Goal: Complete application form

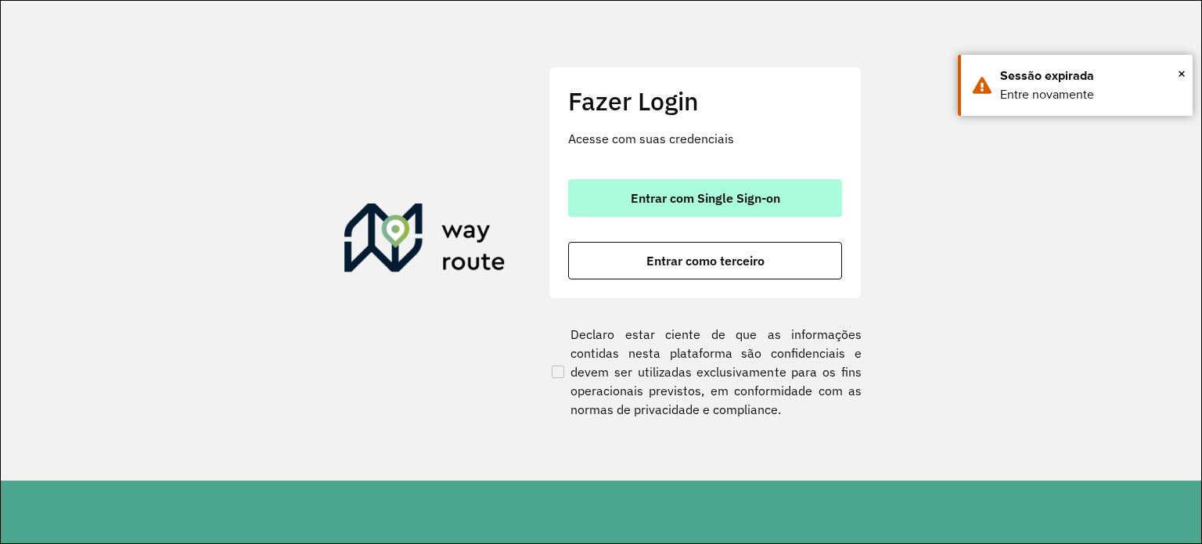
click at [692, 197] on span "Entrar com Single Sign-on" at bounding box center [704, 198] width 149 height 13
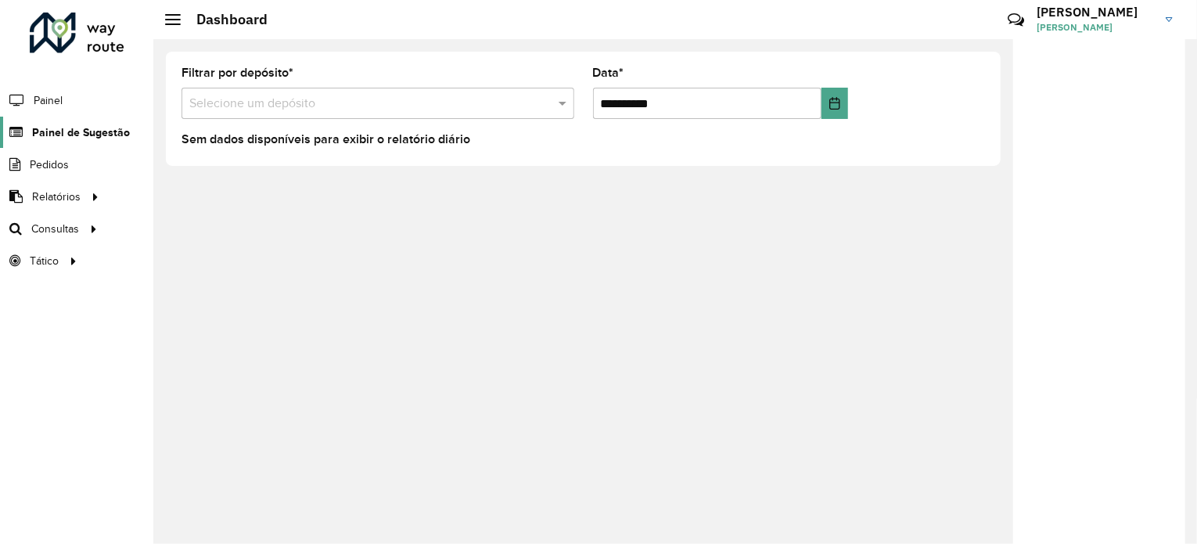
click at [83, 128] on span "Painel de Sugestão" at bounding box center [81, 132] width 98 height 16
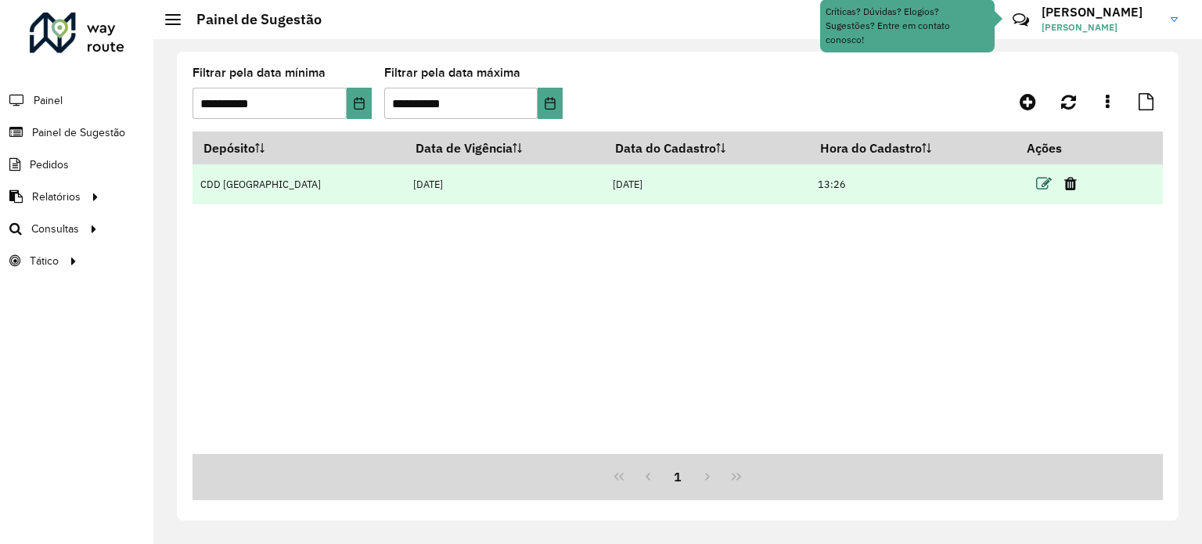
click at [1036, 181] on icon at bounding box center [1044, 184] width 16 height 16
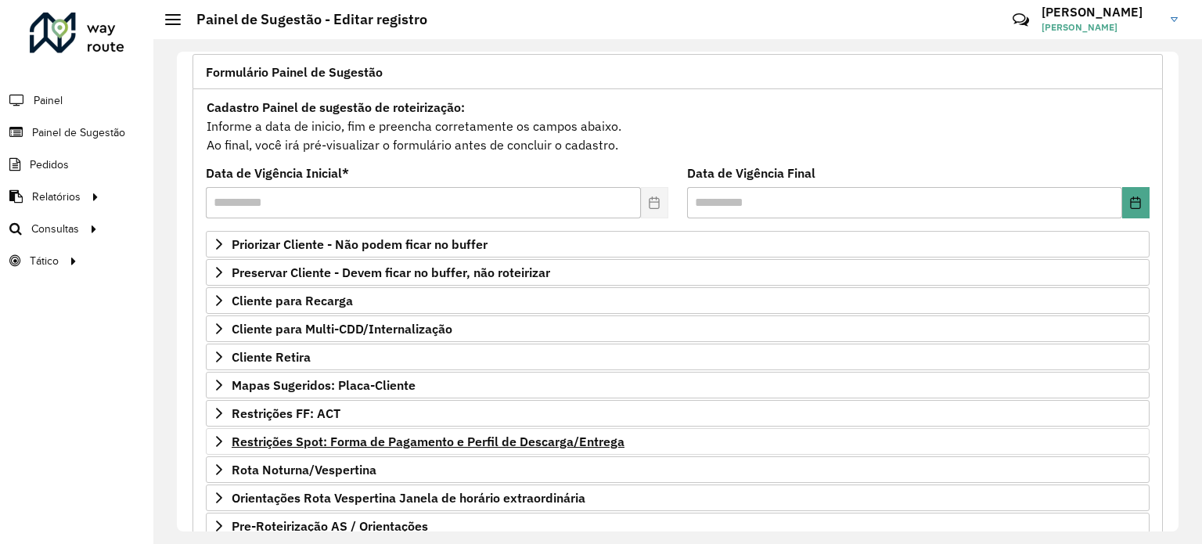
scroll to position [230, 0]
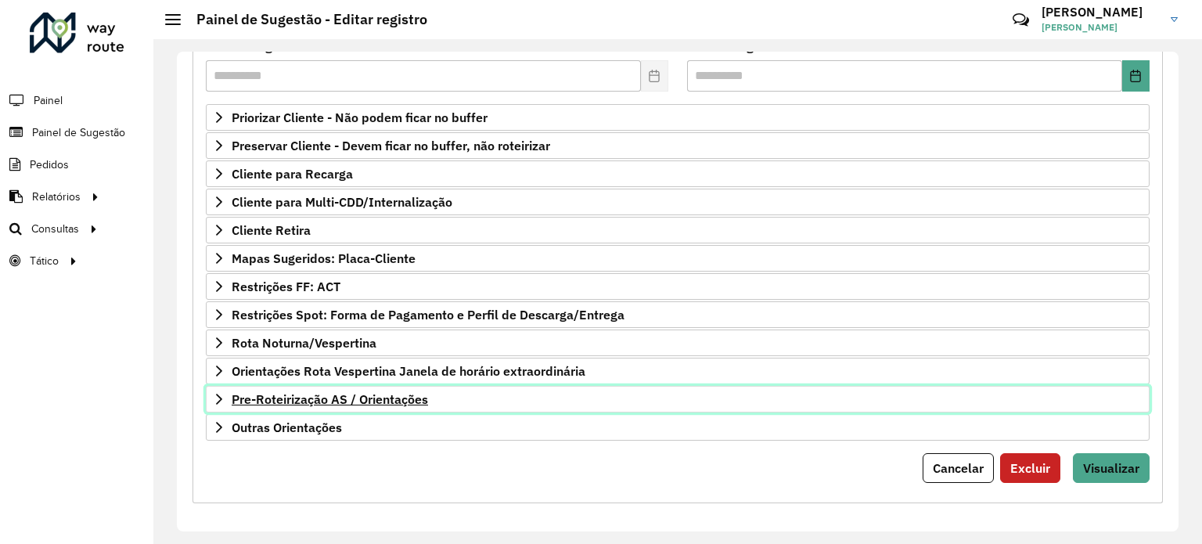
click at [325, 393] on span "Pre-Roteirização AS / Orientações" at bounding box center [330, 399] width 196 height 13
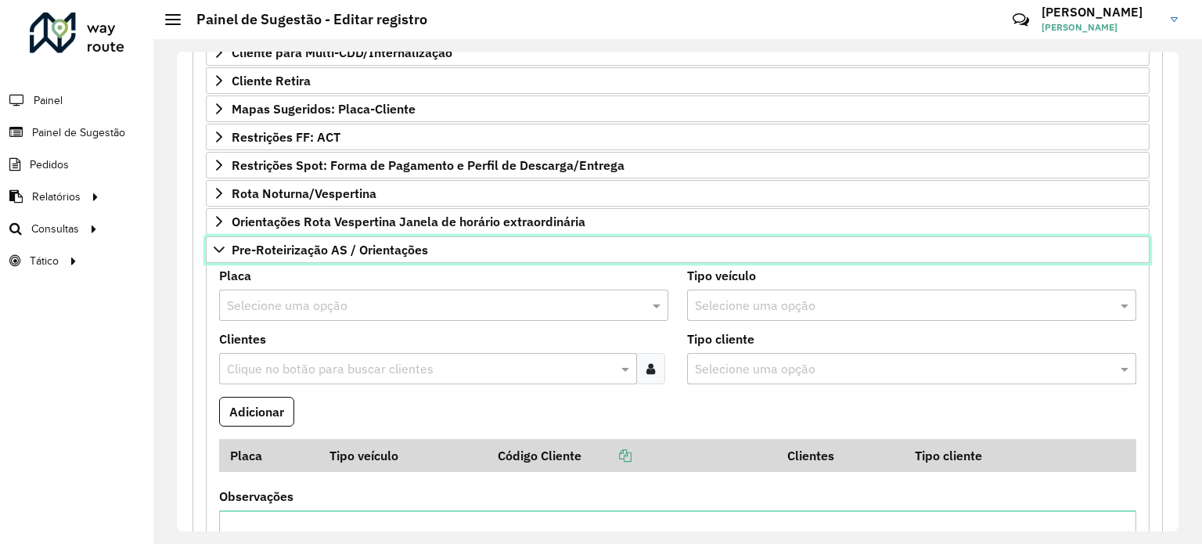
scroll to position [386, 0]
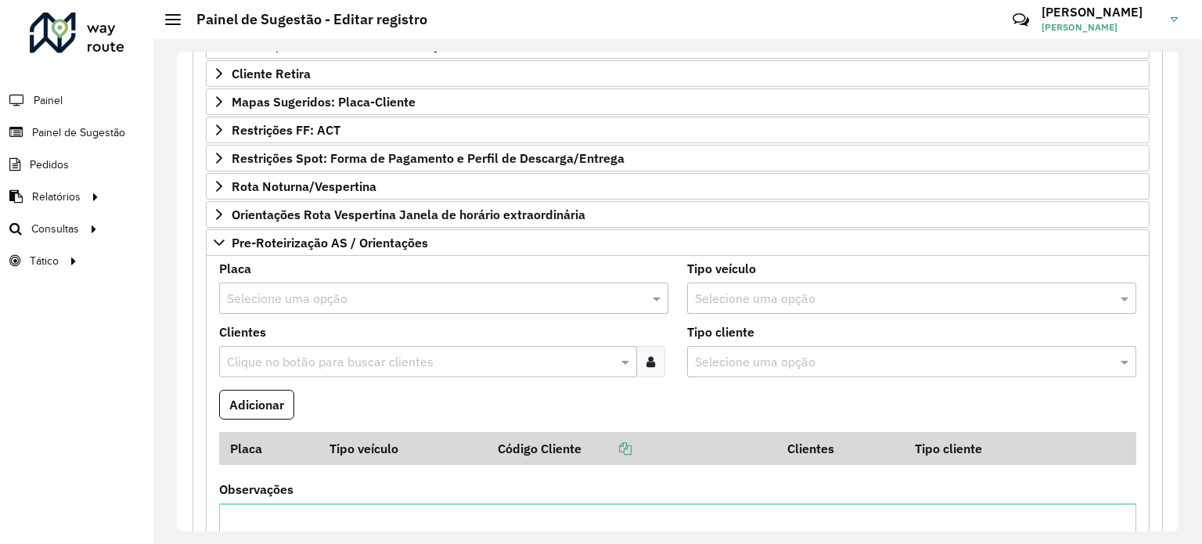
click at [280, 295] on input "text" at bounding box center [428, 298] width 402 height 19
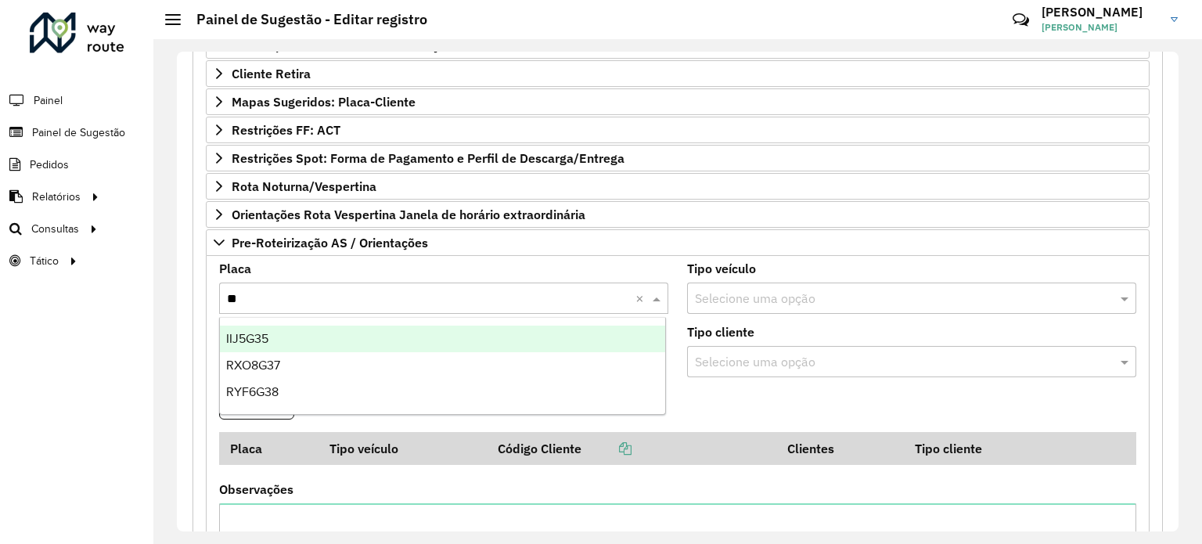
type input "***"
click at [273, 338] on span "RYF6G38" at bounding box center [252, 338] width 52 height 13
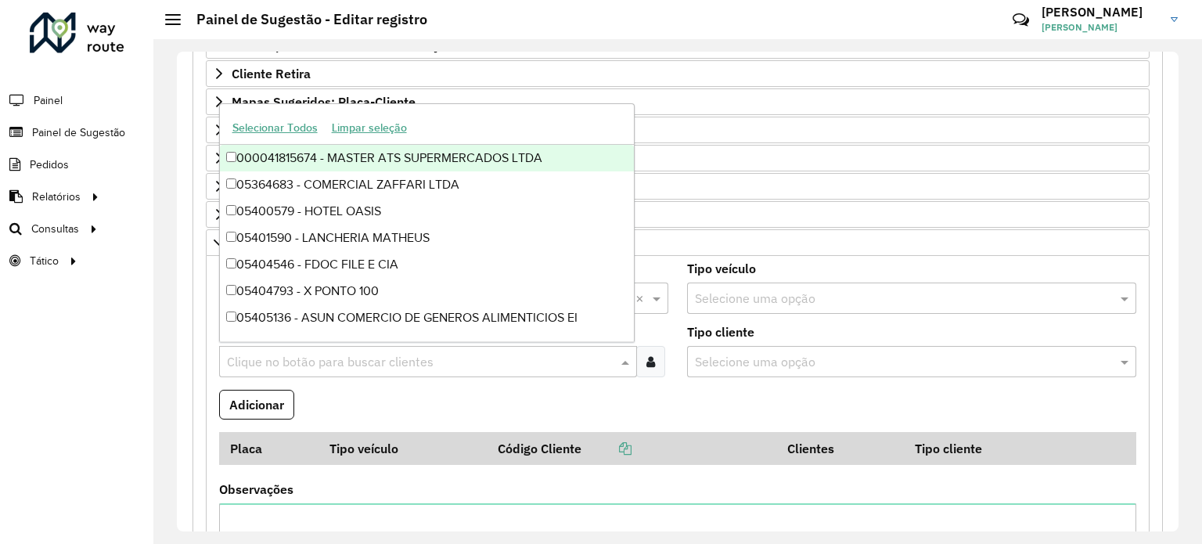
click at [295, 358] on input "text" at bounding box center [420, 362] width 394 height 19
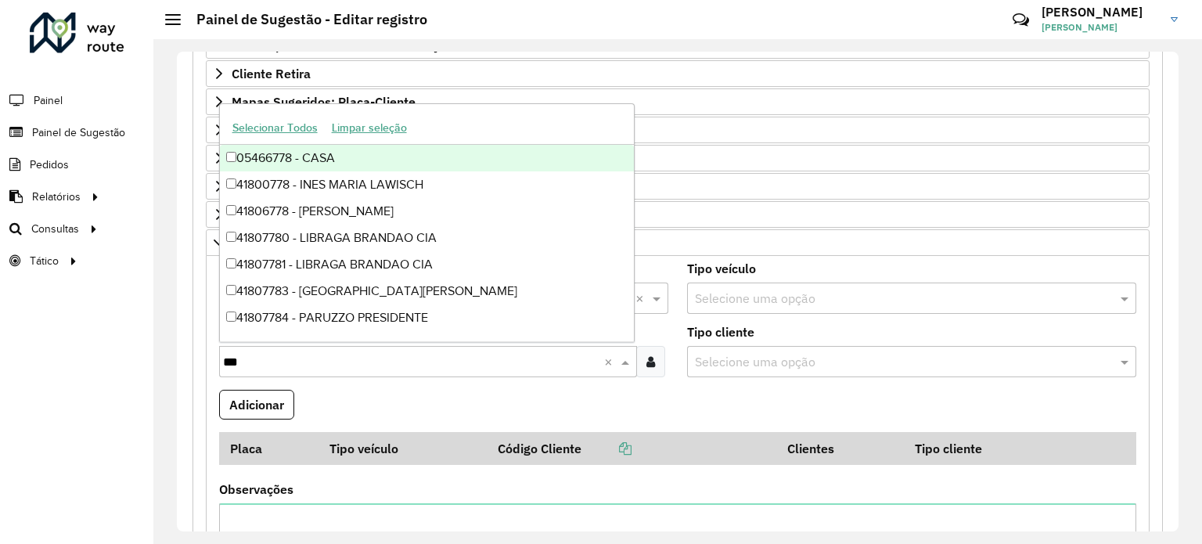
type input "****"
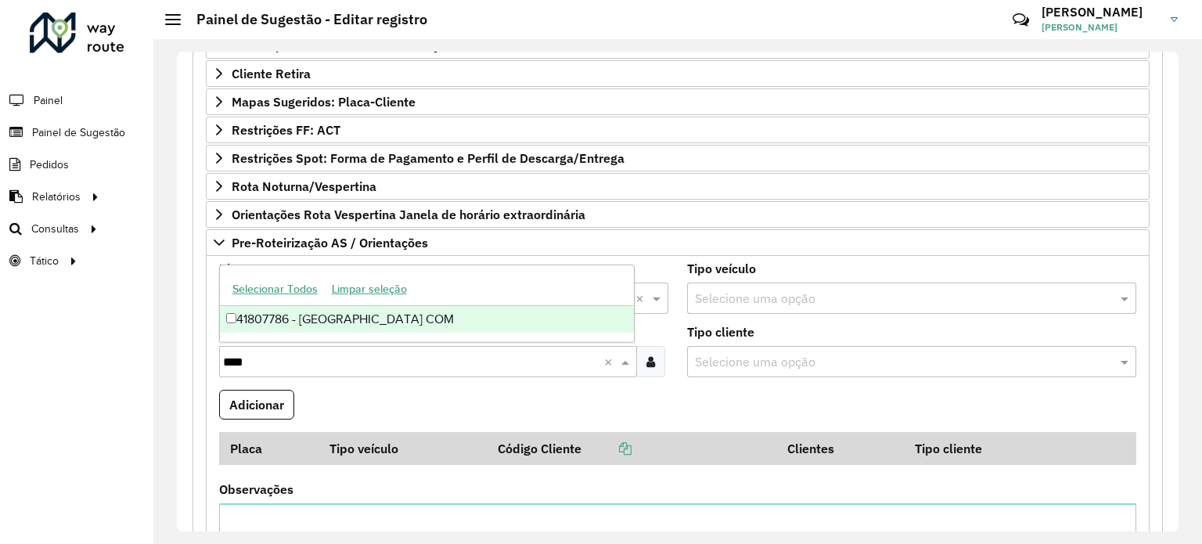
drag, startPoint x: 338, startPoint y: 314, endPoint x: 314, endPoint y: 334, distance: 30.5
click at [337, 314] on div "41807786 - [GEOGRAPHIC_DATA] COM" at bounding box center [427, 319] width 415 height 27
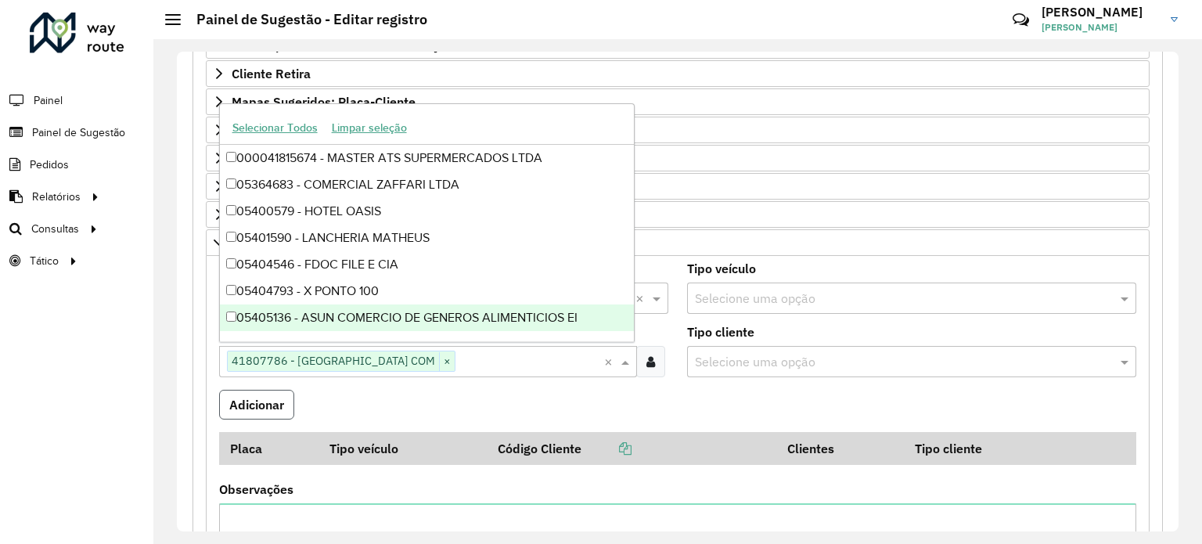
click at [278, 390] on button "Adicionar" at bounding box center [256, 405] width 75 height 30
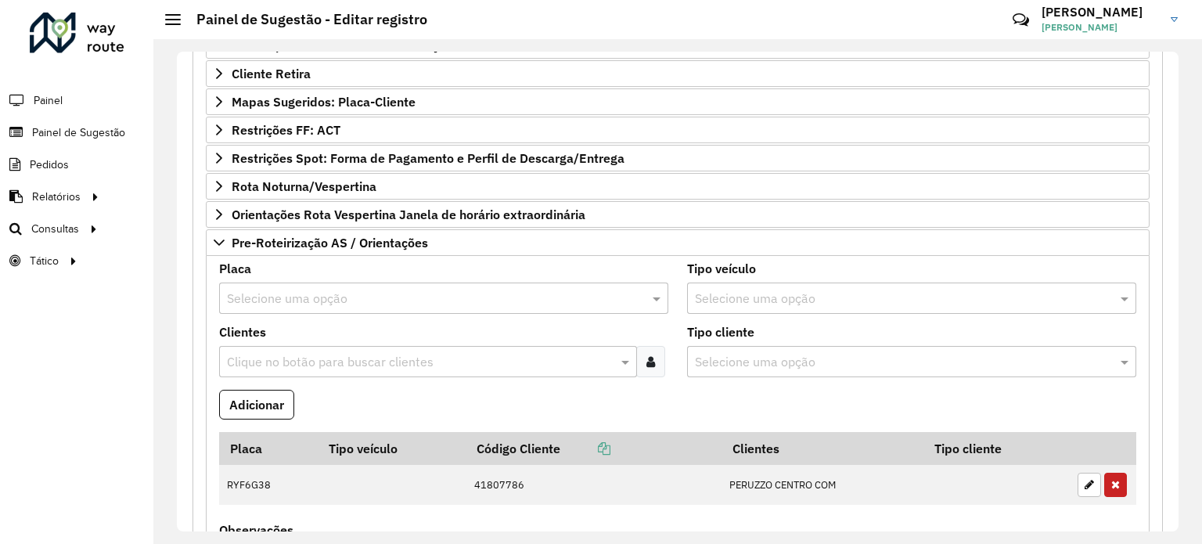
click at [291, 305] on div "Selecione uma opção" at bounding box center [443, 297] width 449 height 31
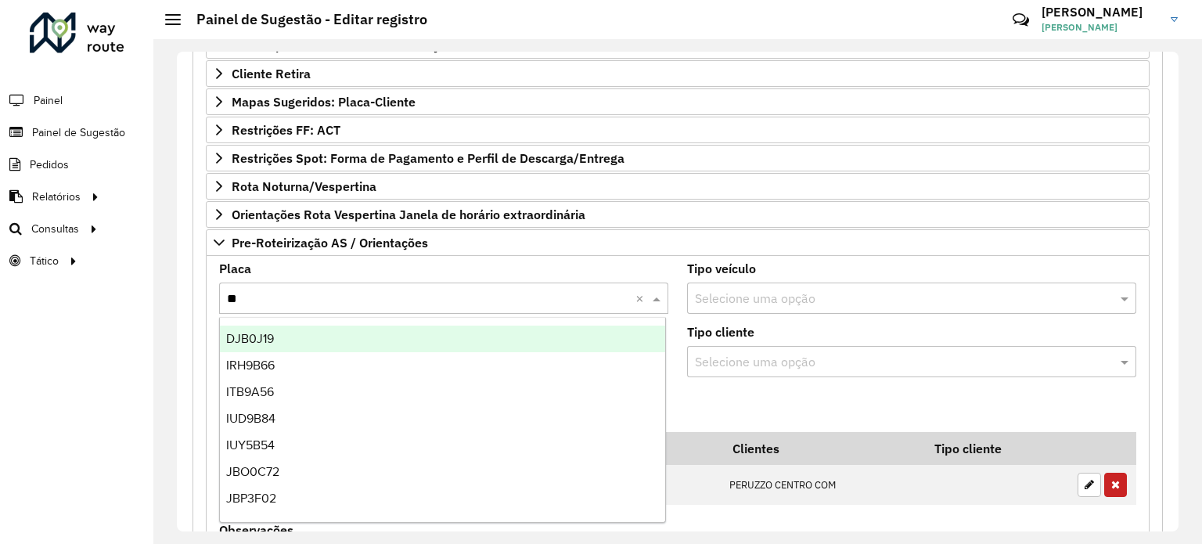
type input "***"
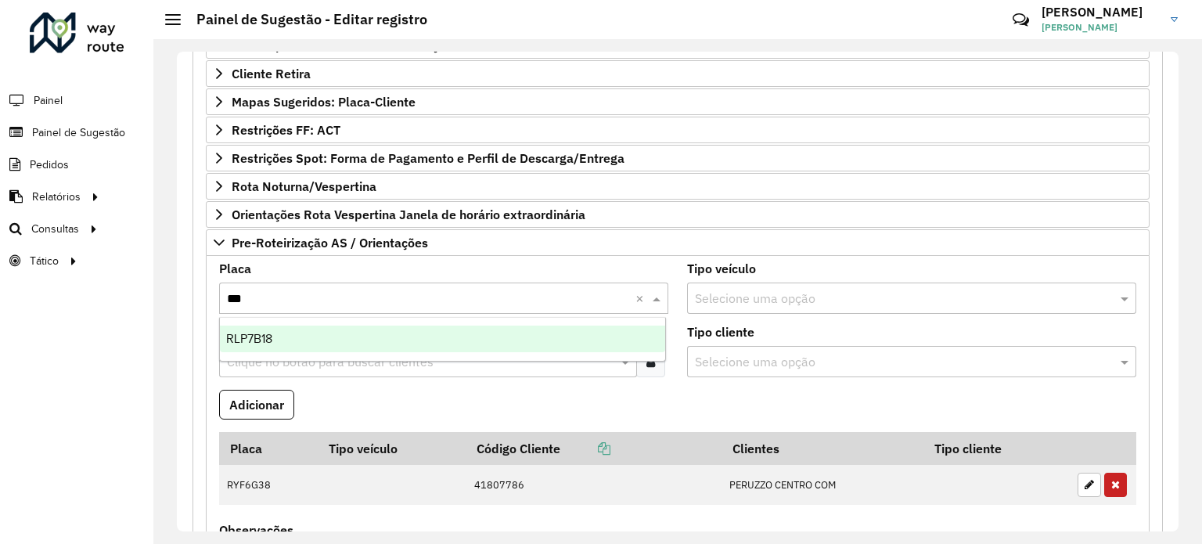
click at [285, 343] on div "RLP7B18" at bounding box center [443, 338] width 446 height 27
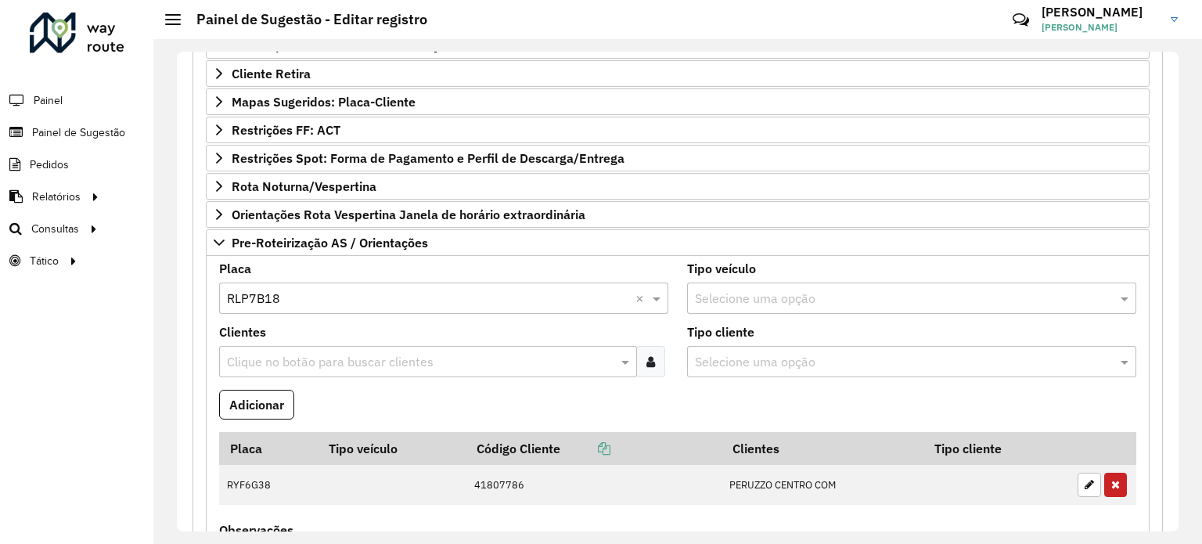
click at [296, 353] on input "text" at bounding box center [420, 362] width 394 height 19
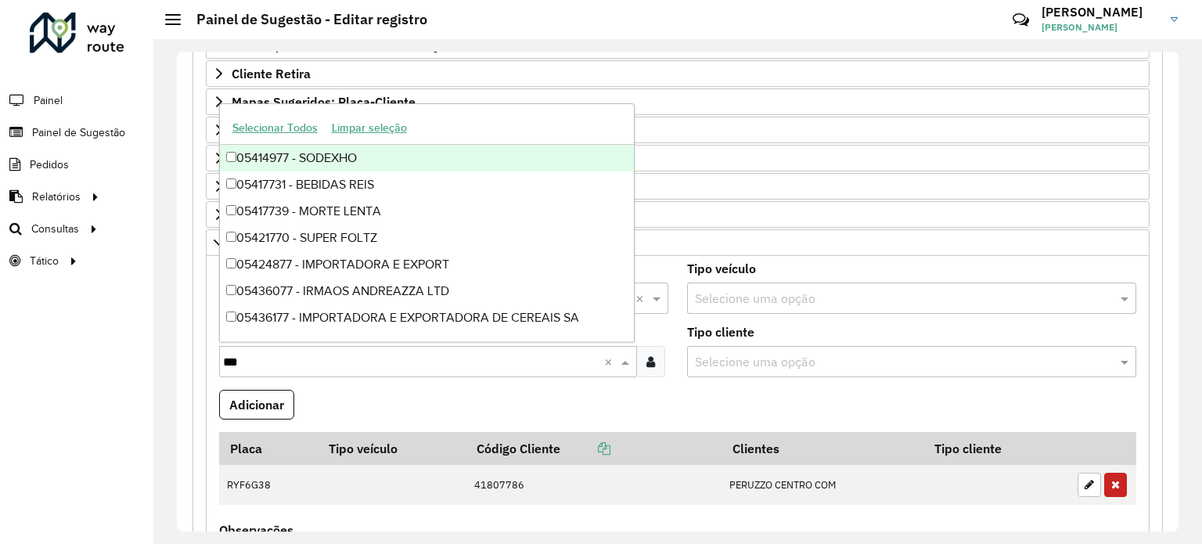
type input "****"
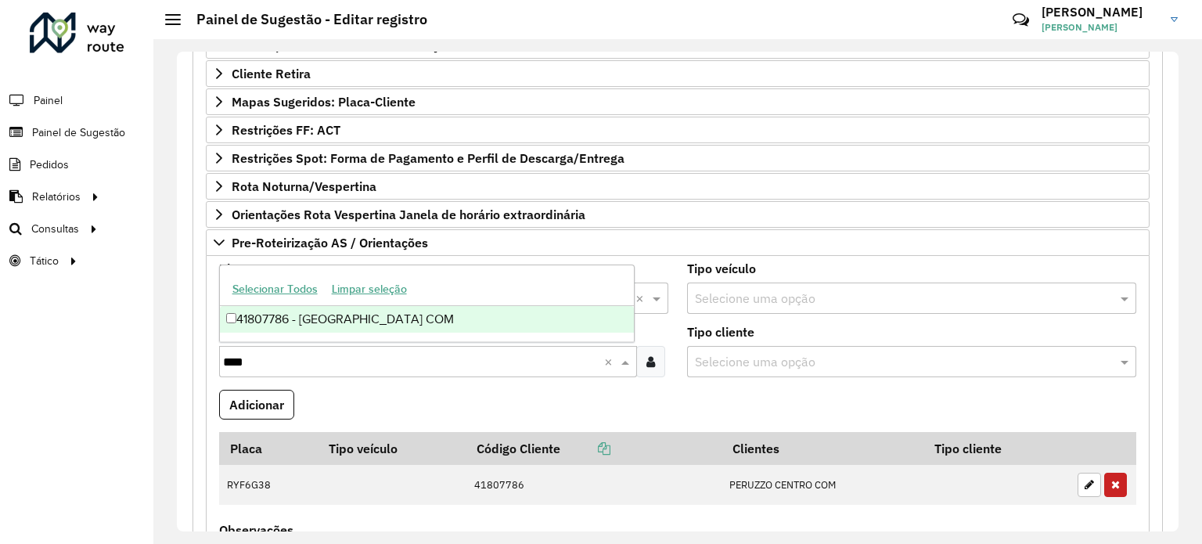
click at [307, 322] on div "41807786 - [GEOGRAPHIC_DATA] COM" at bounding box center [427, 319] width 415 height 27
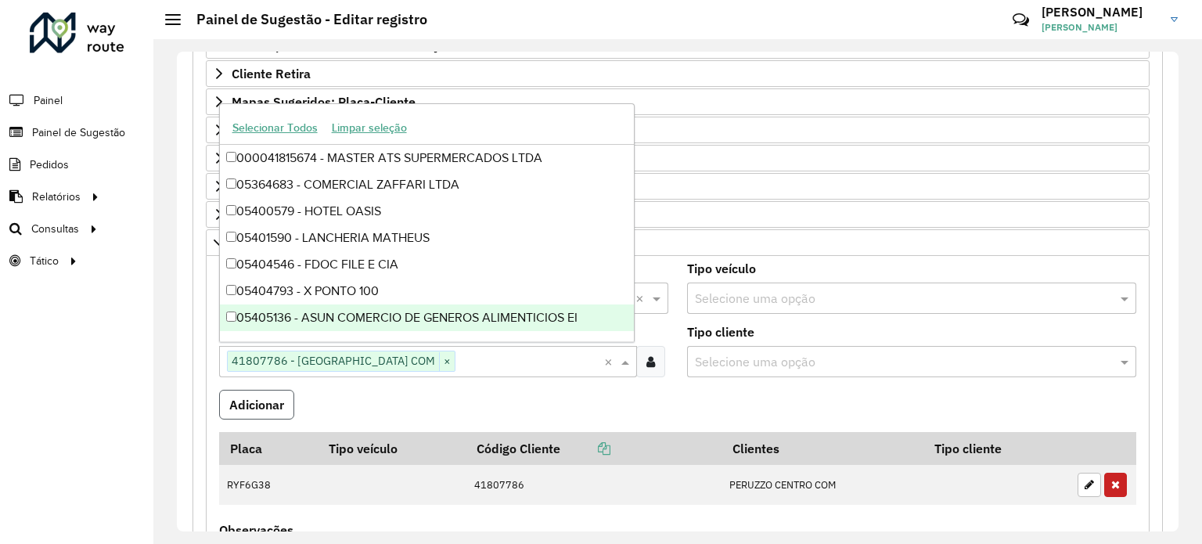
drag, startPoint x: 286, startPoint y: 400, endPoint x: 289, endPoint y: 386, distance: 14.4
click at [284, 399] on button "Adicionar" at bounding box center [256, 405] width 75 height 30
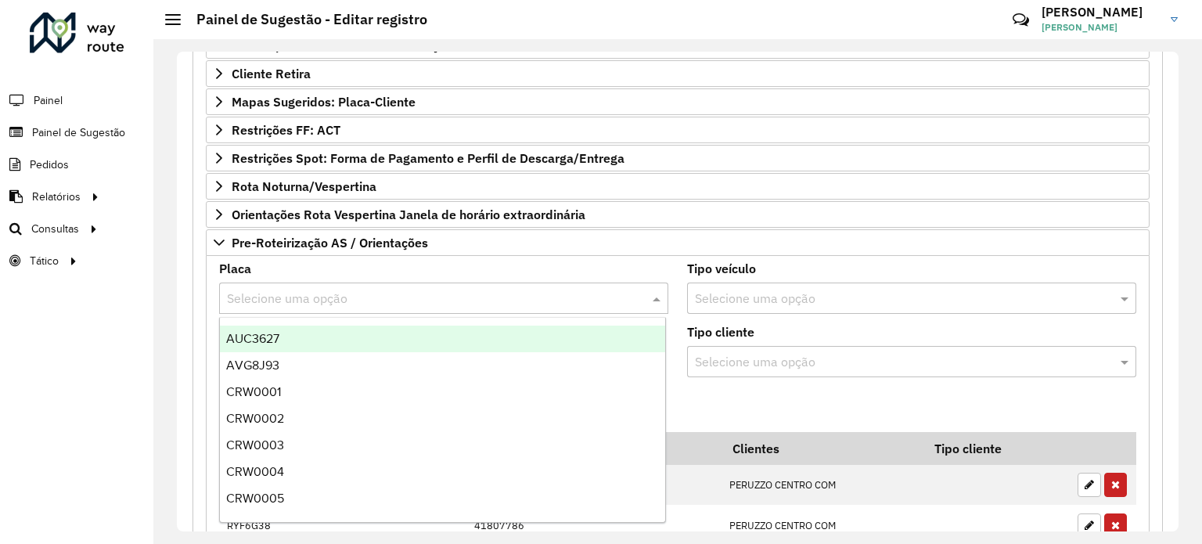
click at [304, 295] on input "text" at bounding box center [428, 298] width 402 height 19
type input "***"
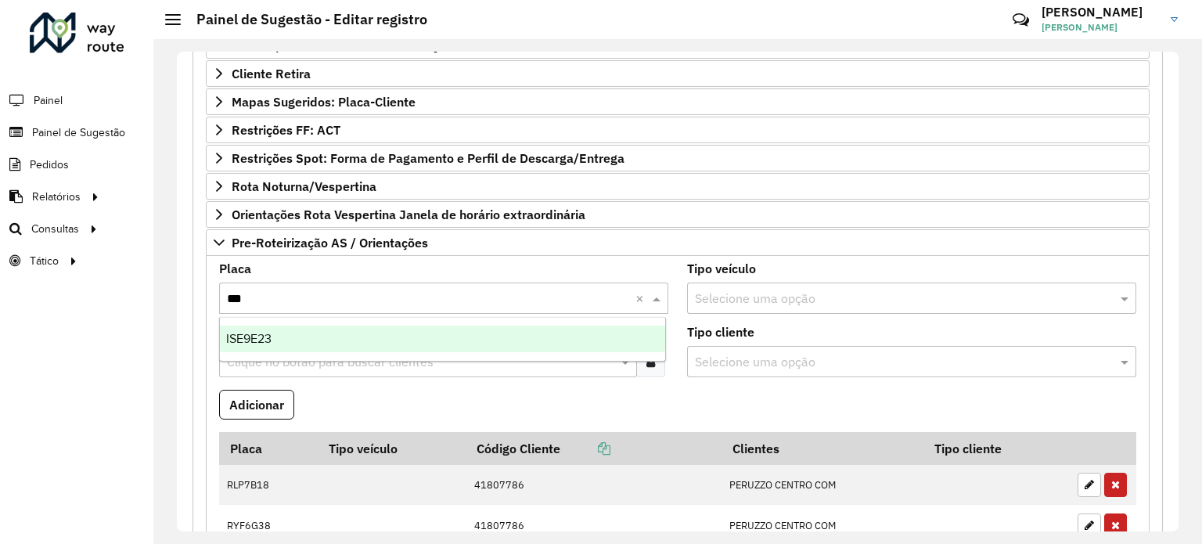
click at [285, 332] on div "ISE9E23" at bounding box center [443, 338] width 446 height 27
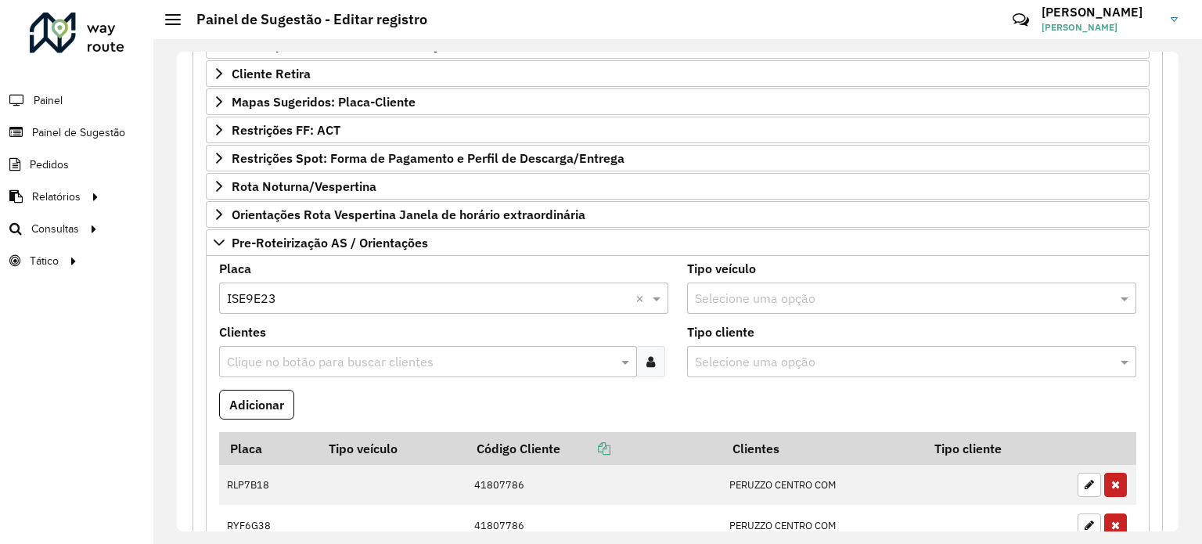
click at [283, 354] on input "text" at bounding box center [420, 362] width 394 height 19
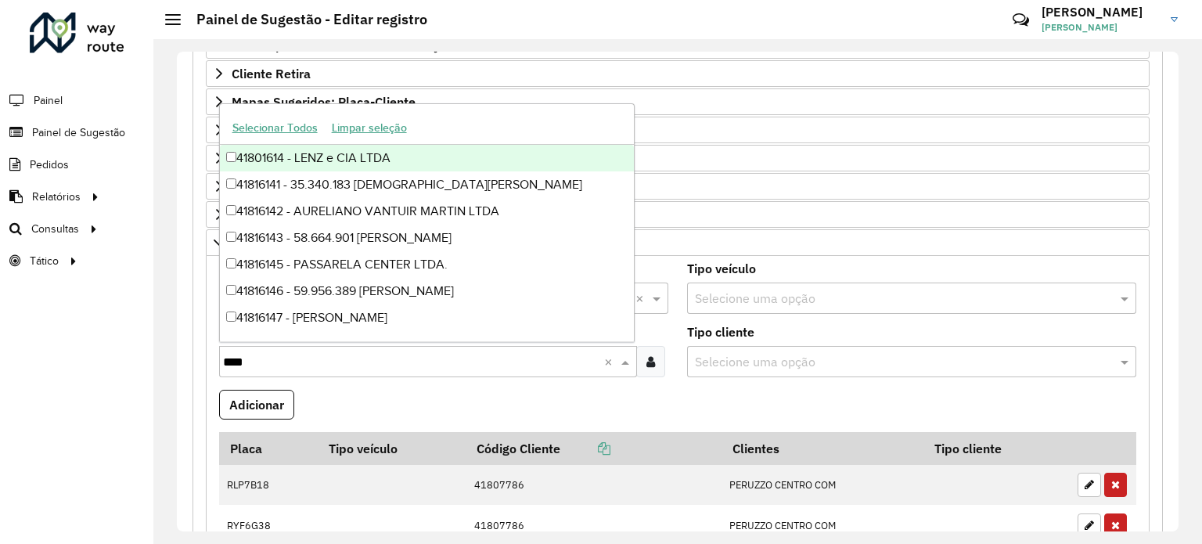
type input "*****"
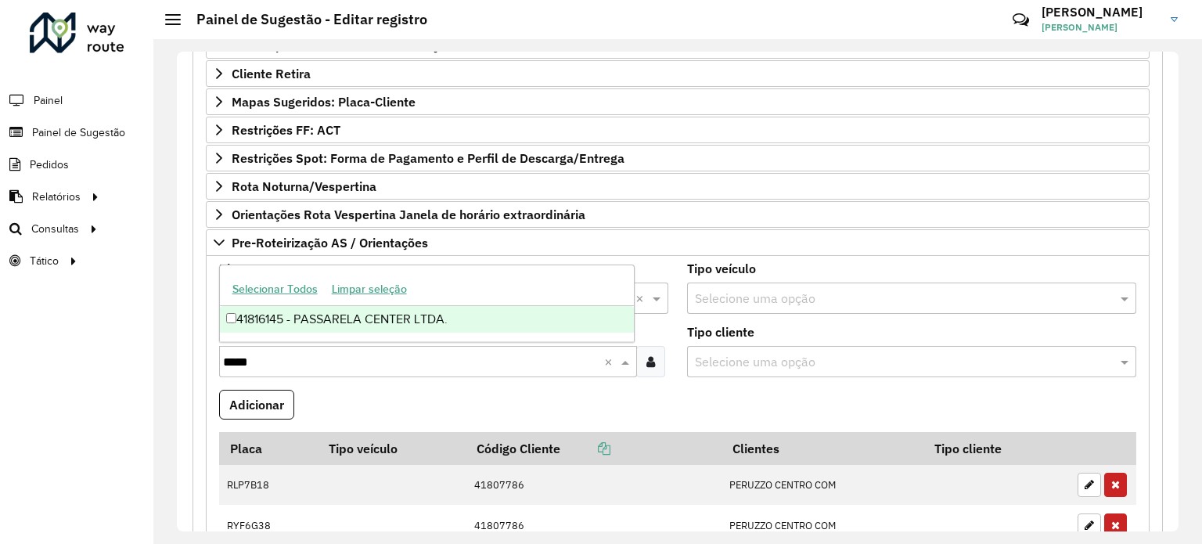
click at [341, 319] on div "41816145 - PASSARELA CENTER LTDA." at bounding box center [427, 319] width 415 height 27
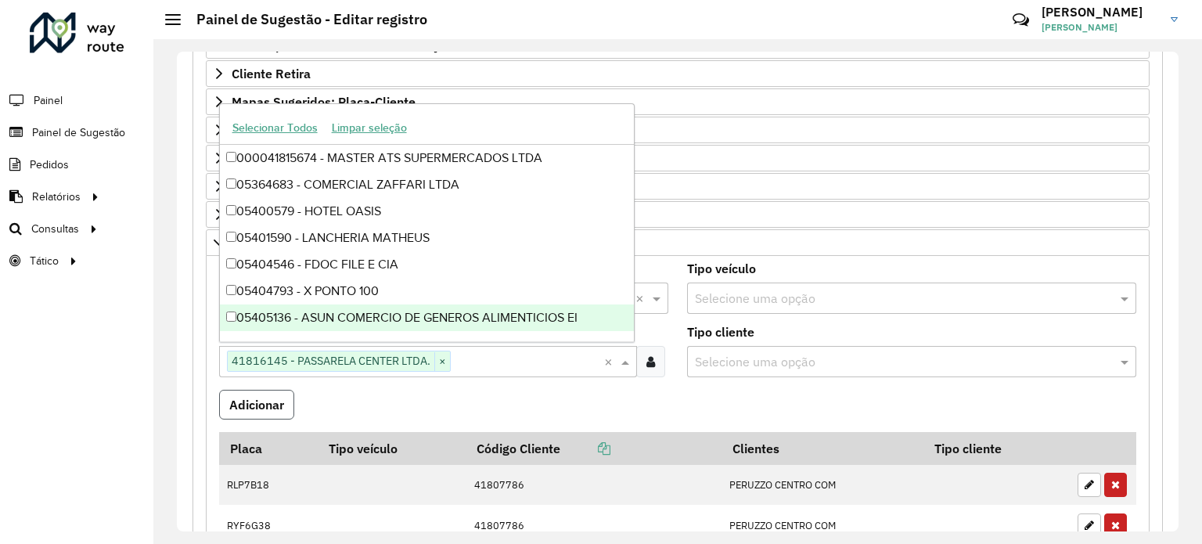
click at [258, 393] on button "Adicionar" at bounding box center [256, 405] width 75 height 30
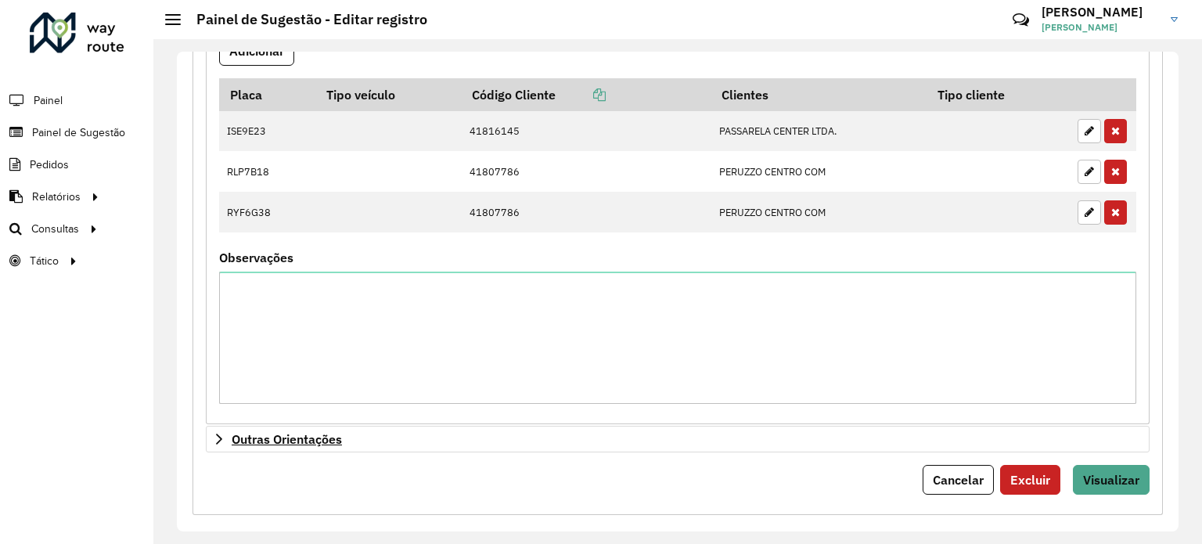
scroll to position [751, 0]
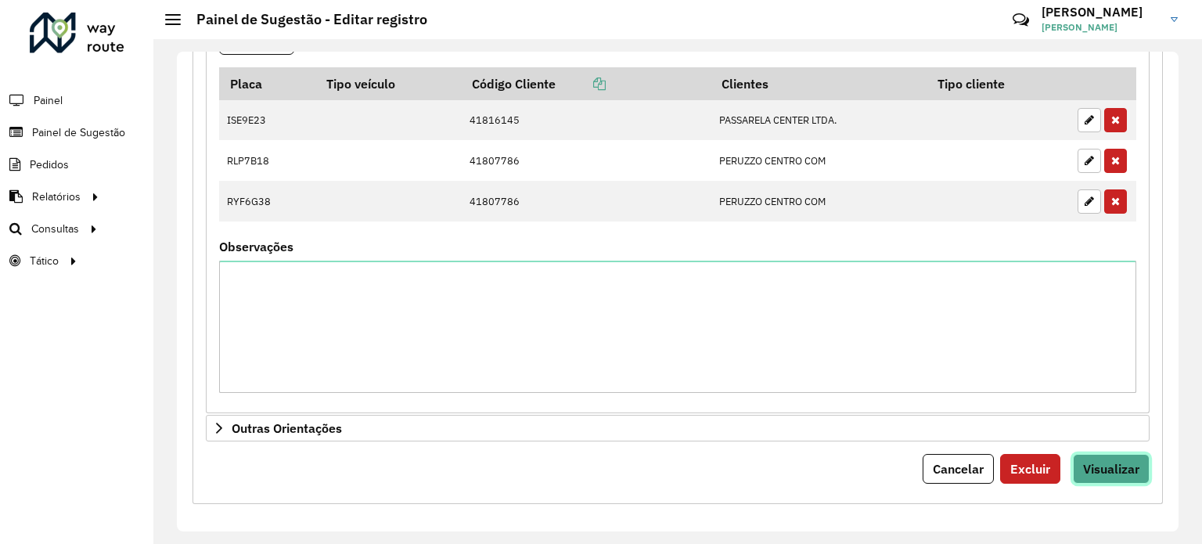
click at [1095, 465] on span "Visualizar" at bounding box center [1111, 469] width 56 height 16
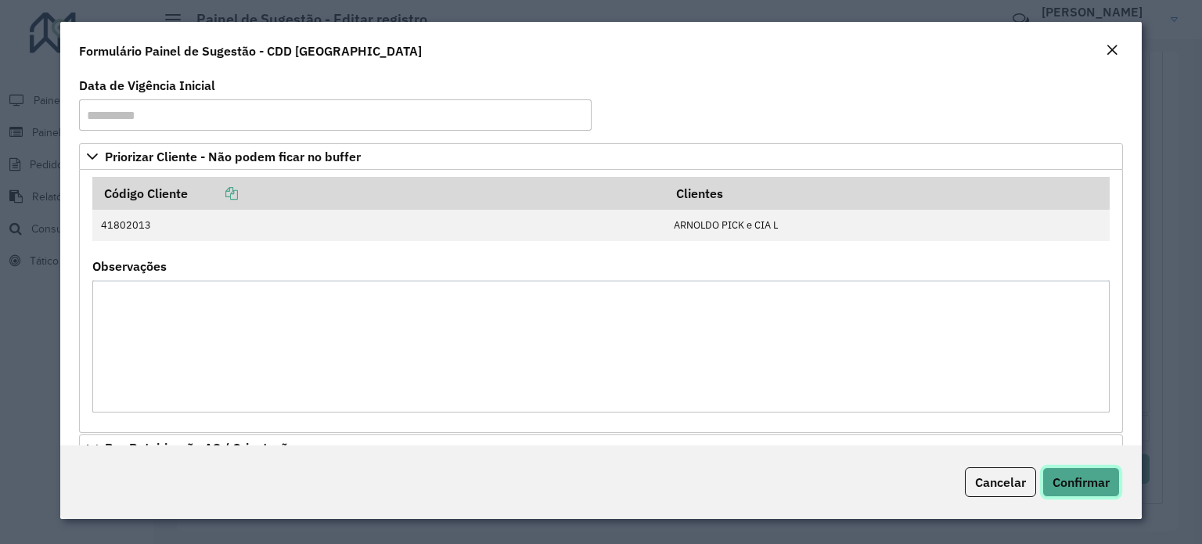
click at [1086, 482] on span "Confirmar" at bounding box center [1080, 482] width 57 height 16
